Goal: Navigation & Orientation: Find specific page/section

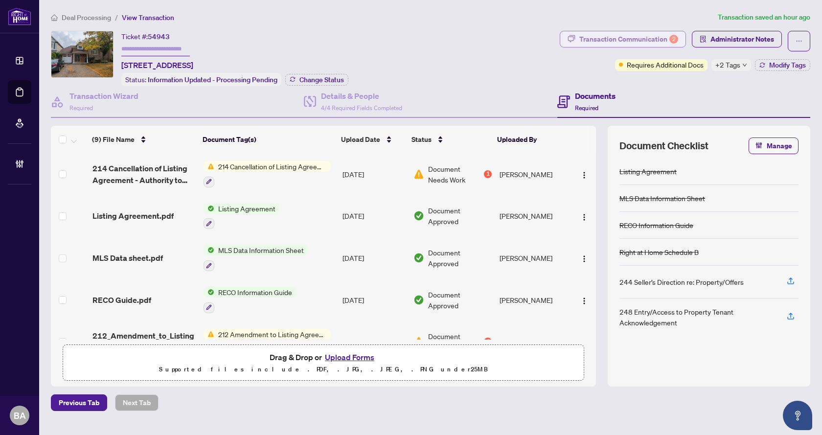
click at [653, 38] on div "Transaction Communication 2" at bounding box center [628, 39] width 99 height 16
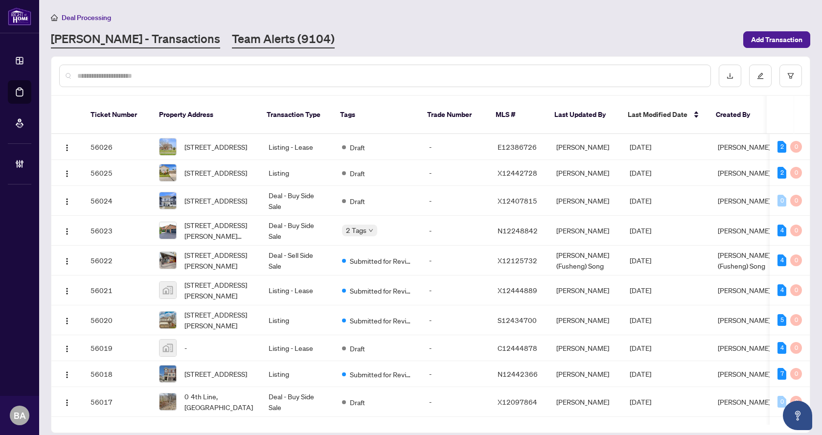
click at [232, 37] on link "Team Alerts (9104)" at bounding box center [283, 40] width 103 height 18
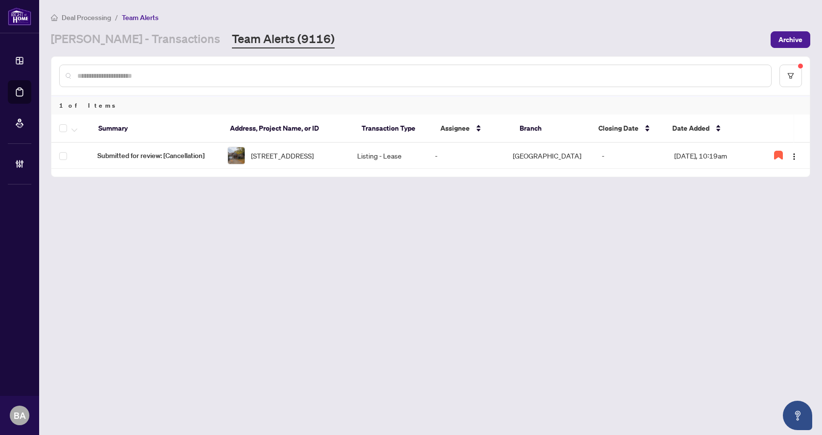
click at [499, 358] on main "Deal Processing / Team Alerts RAHR - Transactions Team Alerts (9116) Archive 1 …" at bounding box center [430, 217] width 783 height 435
click at [497, 360] on main "Deal Processing / Team Alerts RAHR - Transactions Team Alerts (9116) Archive 1 …" at bounding box center [430, 217] width 783 height 435
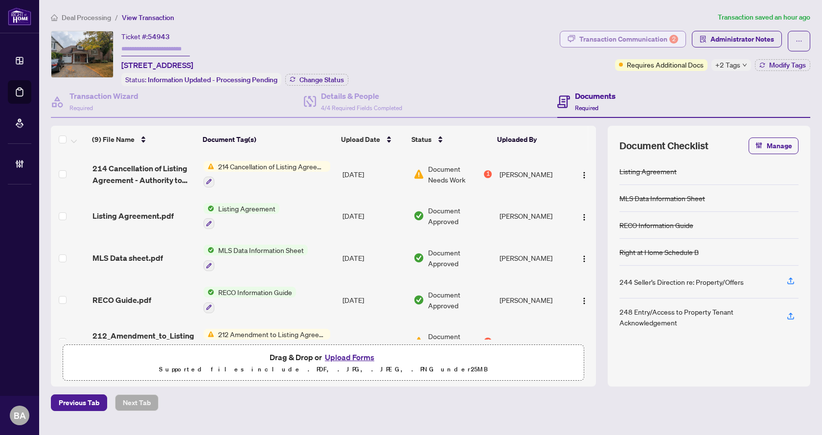
click at [618, 35] on div "Transaction Communication 2" at bounding box center [628, 39] width 99 height 16
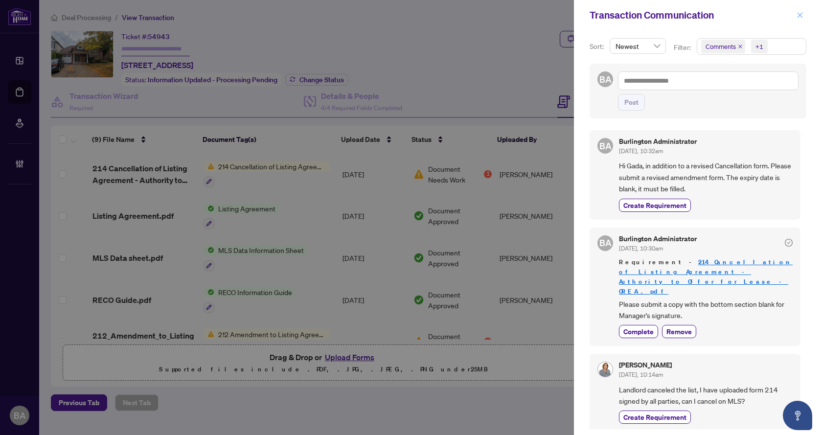
click at [800, 16] on icon "close" at bounding box center [799, 15] width 7 height 7
